Goal: Obtain resource: Download file/media

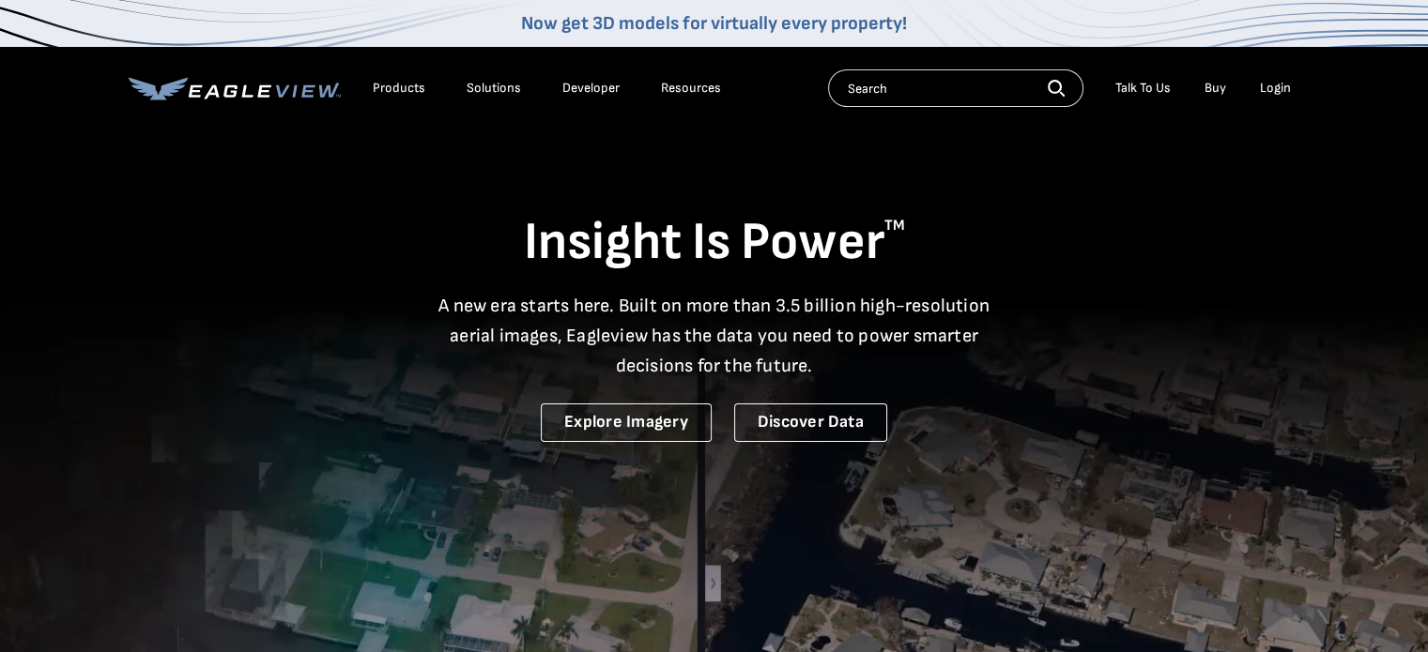
click at [1277, 80] on div "Login" at bounding box center [1275, 88] width 31 height 17
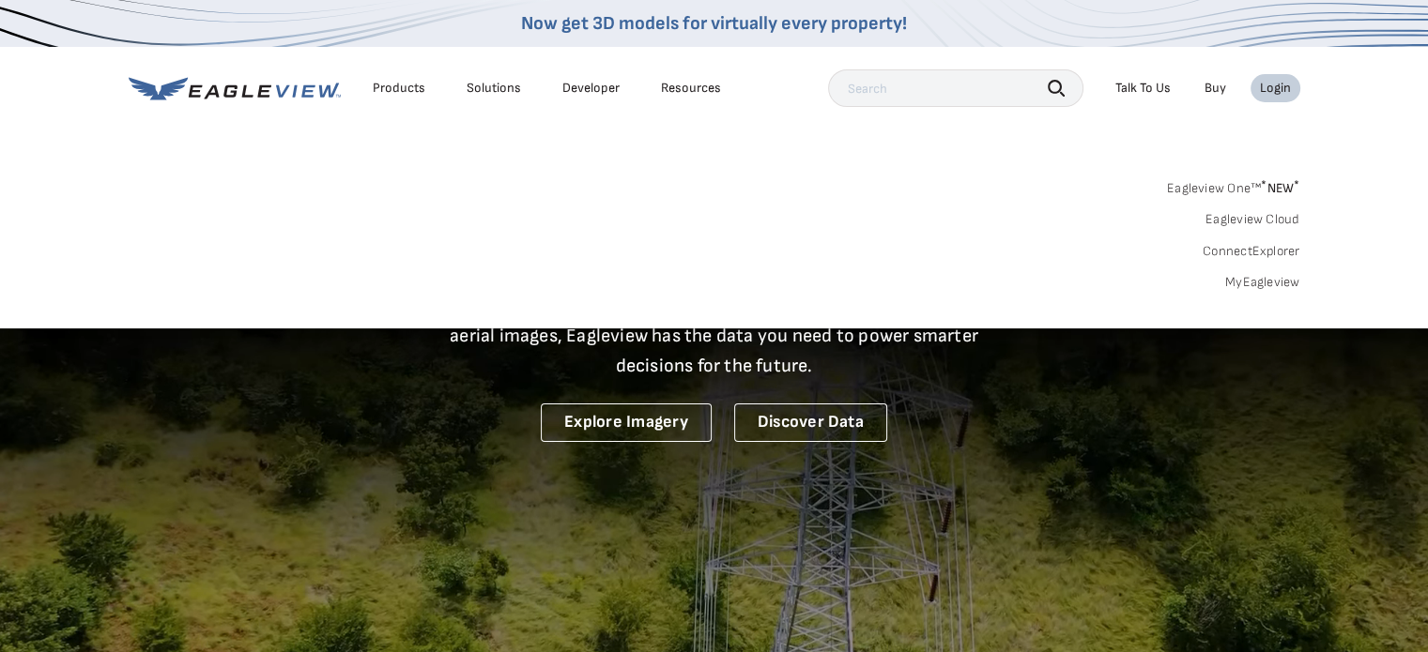
click at [1249, 283] on link "MyEagleview" at bounding box center [1262, 282] width 75 height 17
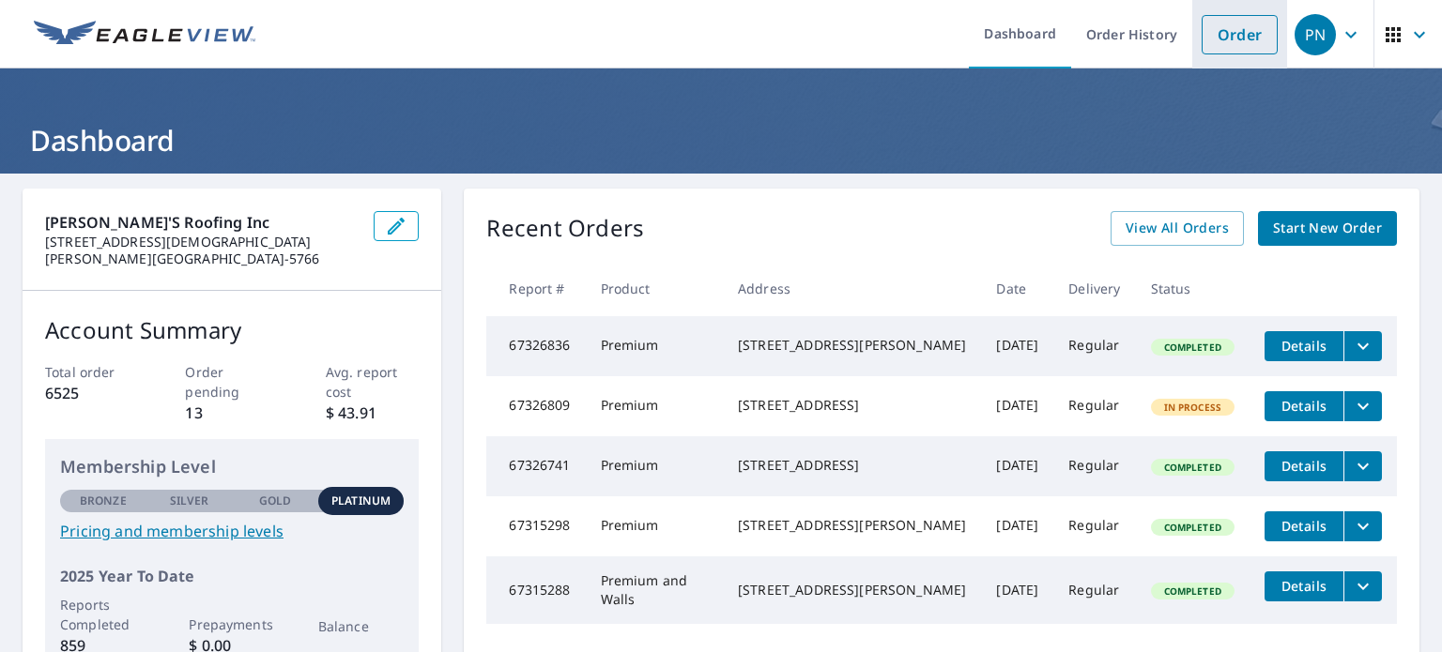
click at [1220, 26] on link "Order" at bounding box center [1239, 34] width 76 height 39
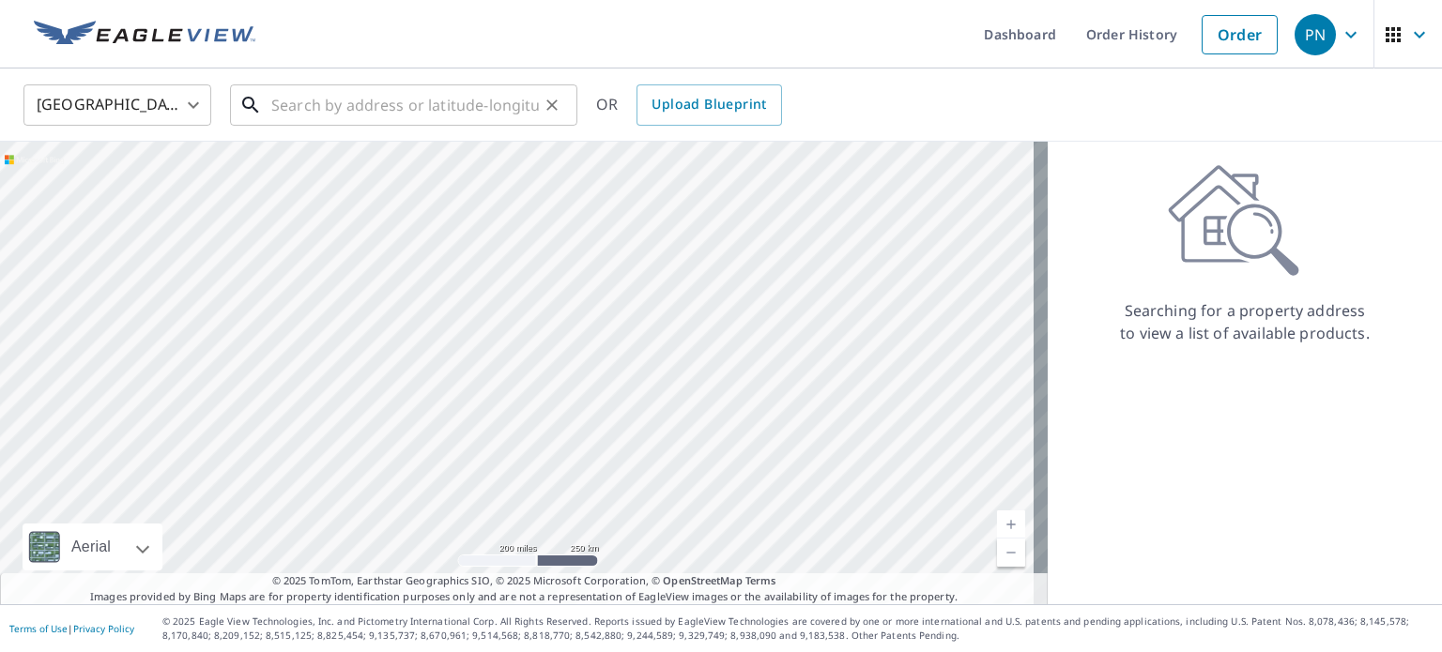
click at [402, 111] on input "text" at bounding box center [404, 105] width 267 height 53
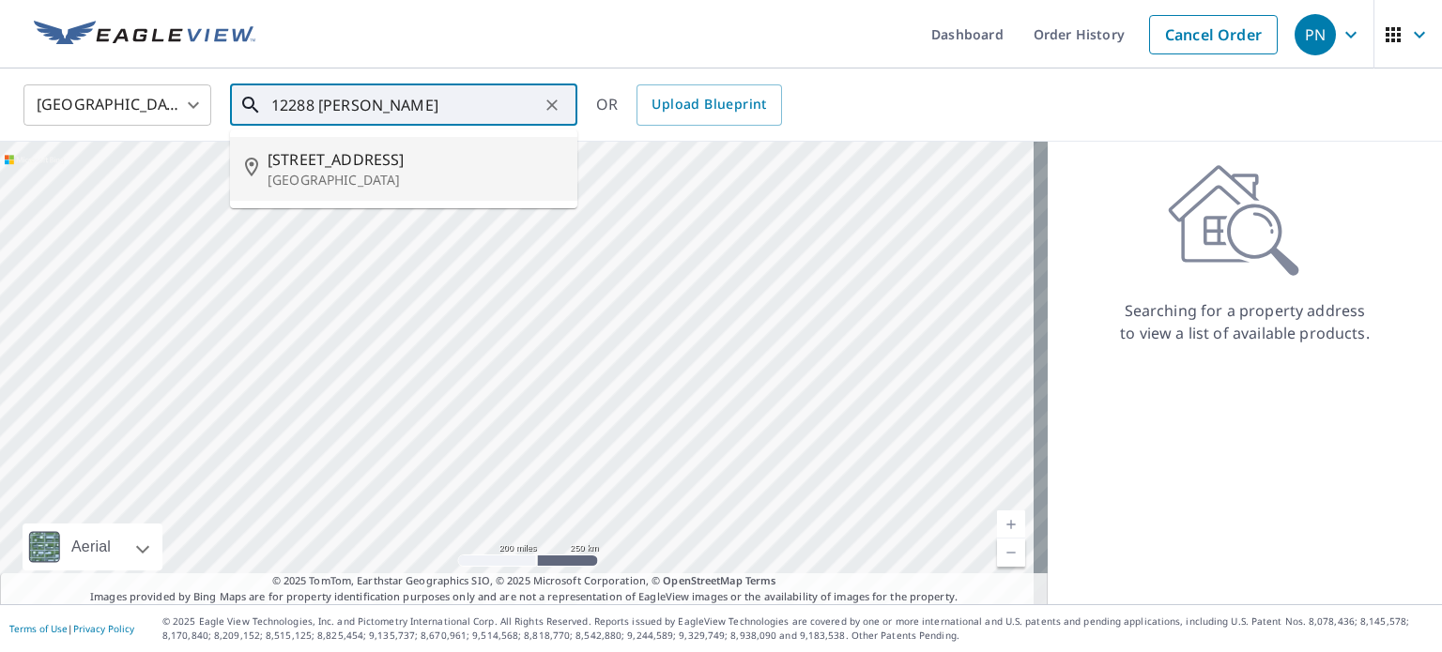
click at [353, 174] on p "[GEOGRAPHIC_DATA]" at bounding box center [414, 180] width 295 height 19
type input "[STREET_ADDRESS]"
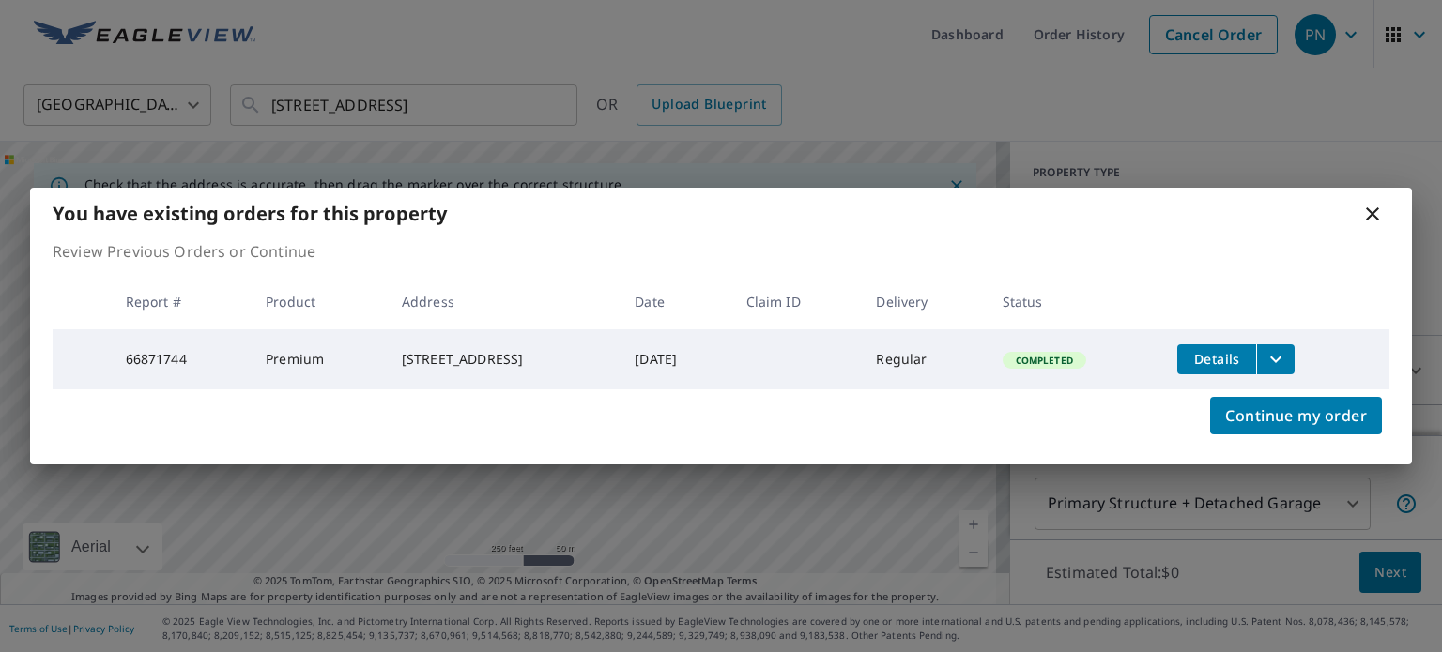
click at [1287, 348] on icon "filesDropdownBtn-66871744" at bounding box center [1275, 359] width 23 height 23
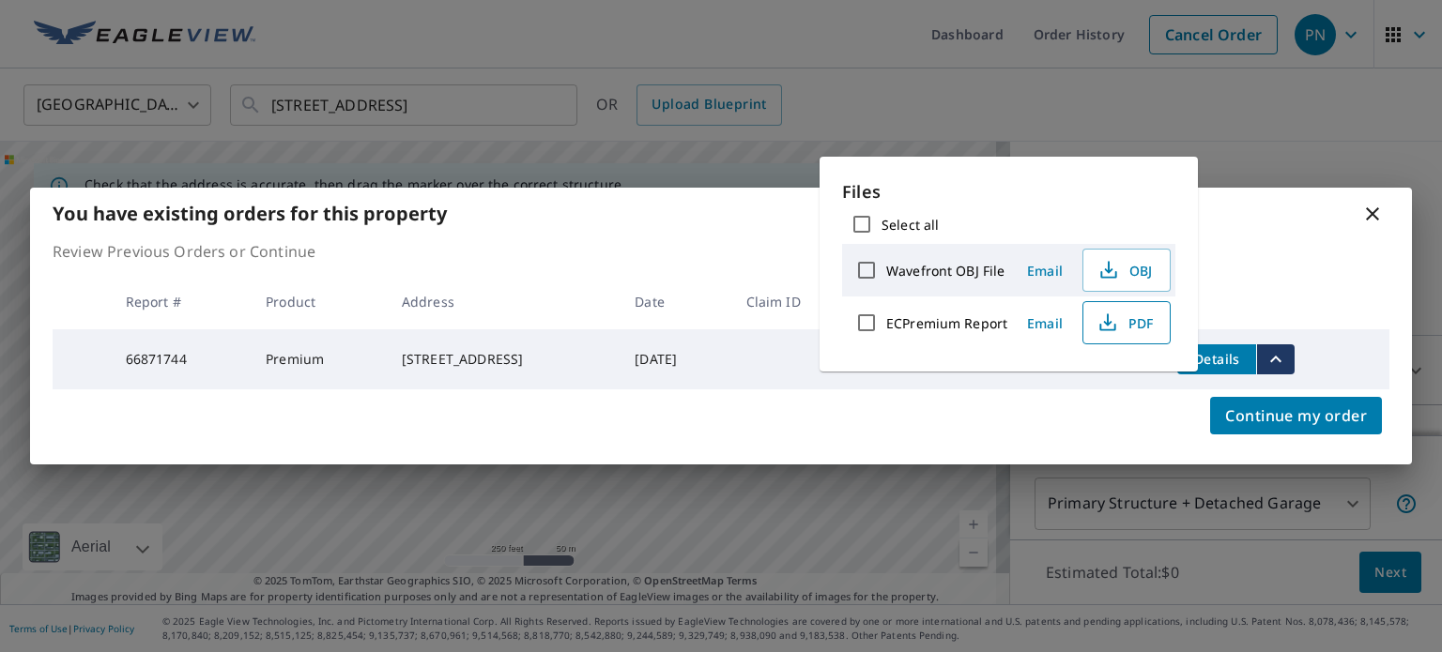
click at [1161, 322] on button "PDF" at bounding box center [1126, 322] width 88 height 43
